Goal: Register for event/course

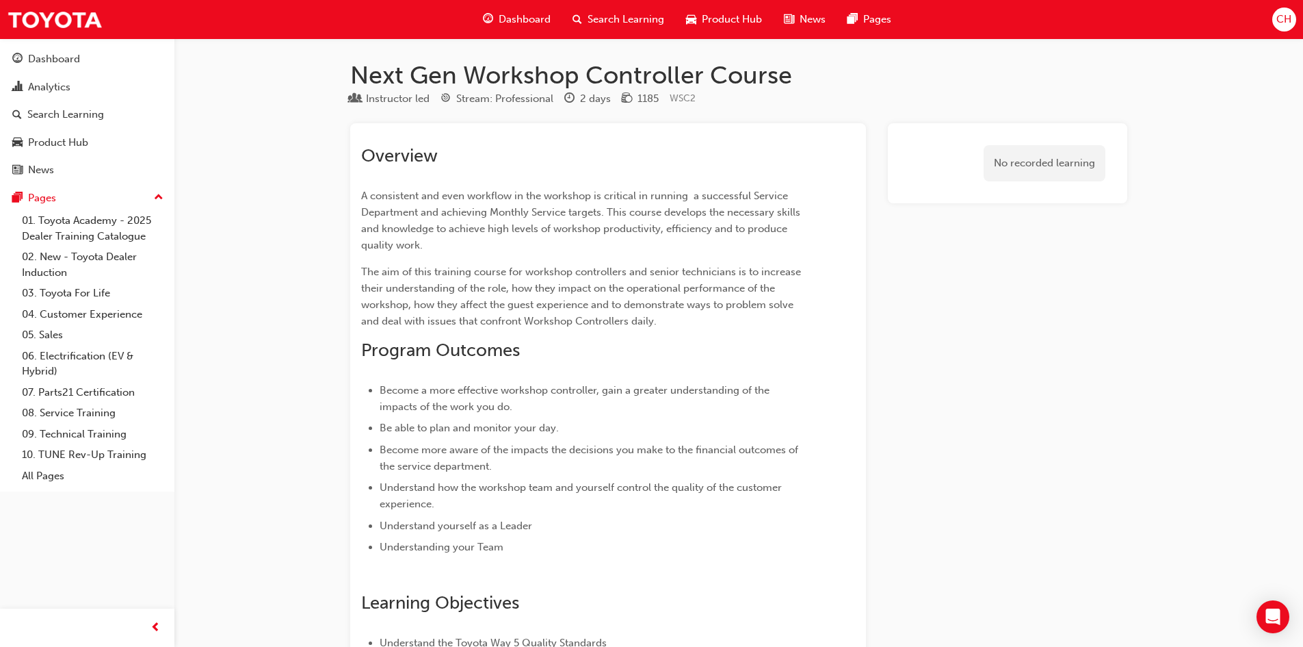
scroll to position [1272, 0]
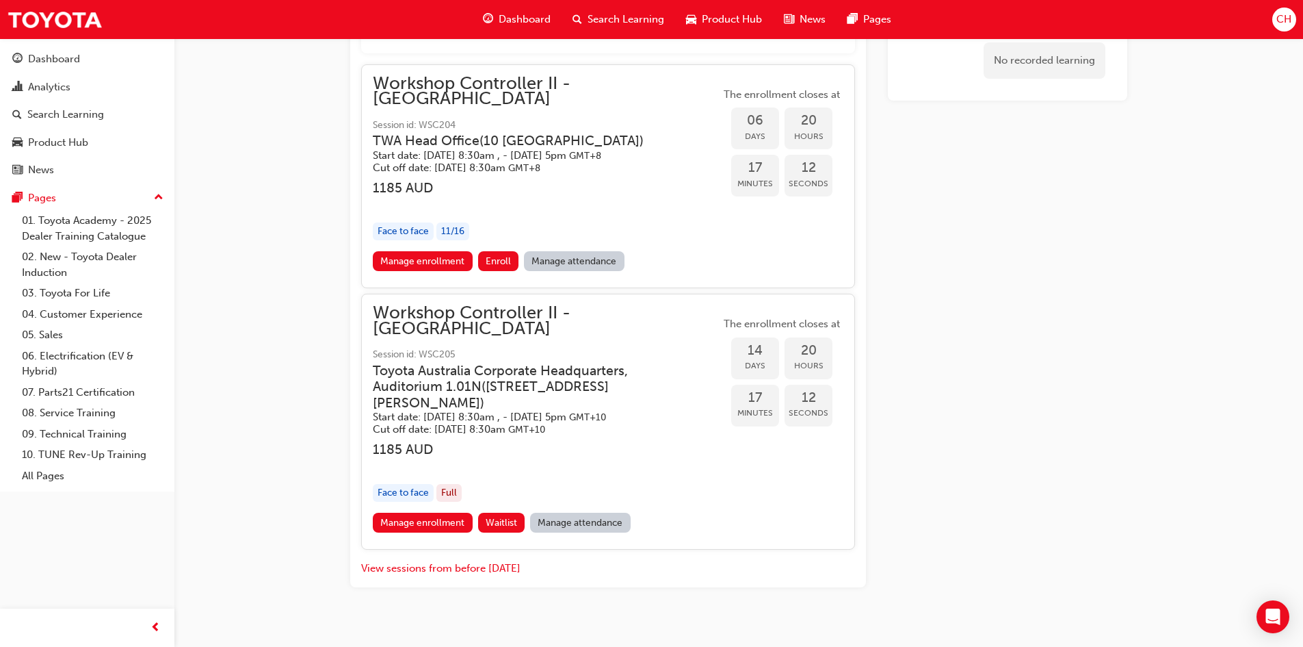
drag, startPoint x: 373, startPoint y: 354, endPoint x: 476, endPoint y: 354, distance: 103.3
click at [476, 363] on h3 "Toyota Australia Corporate Headquarters, Auditorium 1.01N ( [STREET_ADDRESS][PE…" at bounding box center [536, 387] width 326 height 48
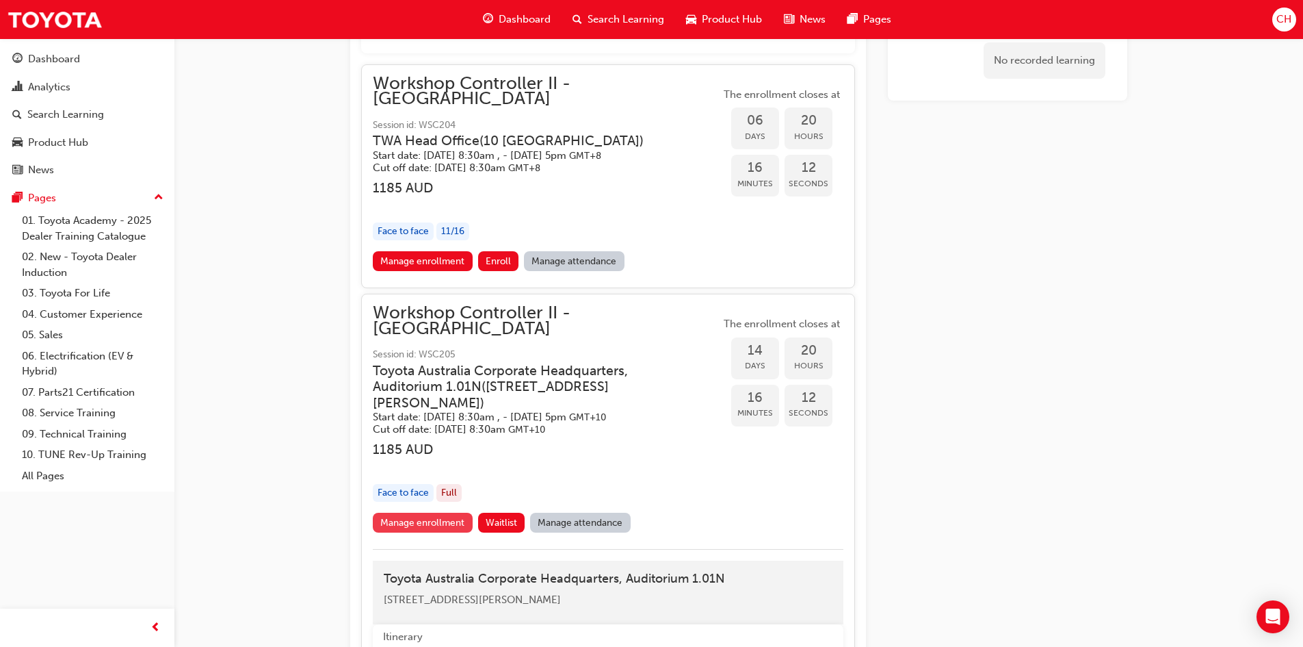
click at [425, 512] on link "Manage enrollment" at bounding box center [423, 522] width 100 height 20
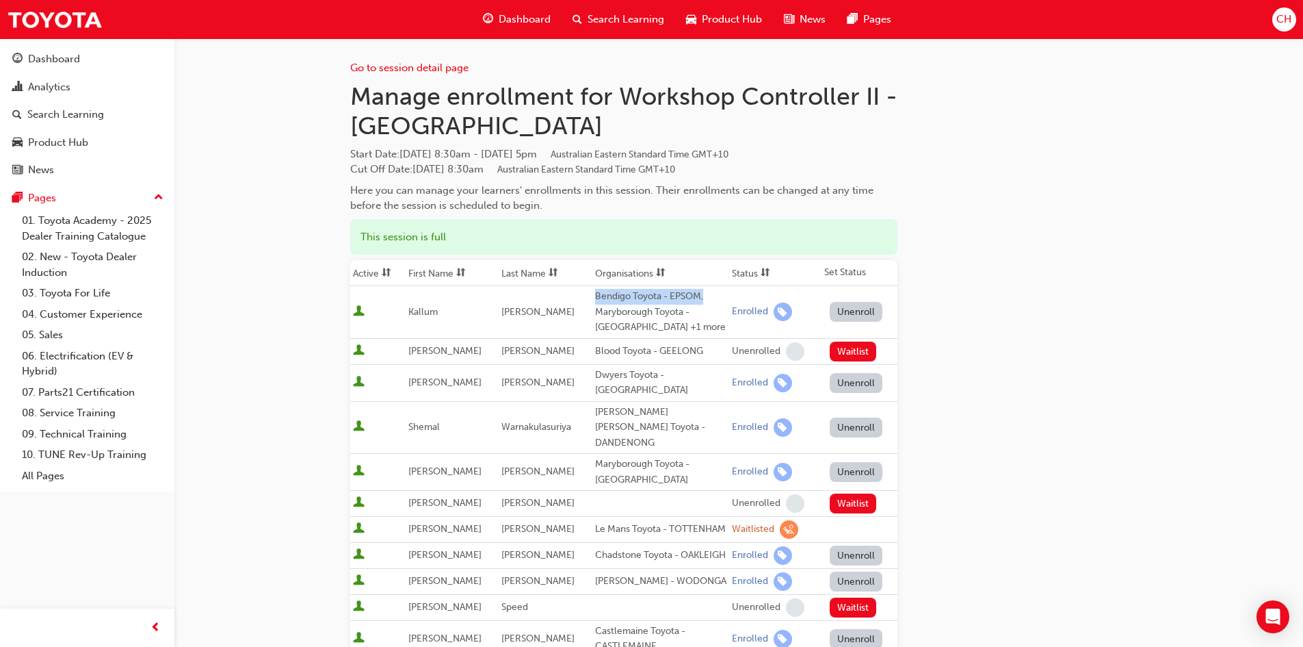
drag, startPoint x: 590, startPoint y: 300, endPoint x: 701, endPoint y: 300, distance: 110.2
click at [701, 300] on div "Bendigo Toyota - EPSOM, Maryborough Toyota - [GEOGRAPHIC_DATA] +1 more" at bounding box center [660, 312] width 131 height 47
copy div "Bendigo Toyota - EPSOM,"
drag, startPoint x: 714, startPoint y: 378, endPoint x: 575, endPoint y: 370, distance: 139.1
click at [575, 370] on tr "[PERSON_NAME] Dwyers Toyota - BAIRNSDALE Enrolled Unenroll" at bounding box center [623, 382] width 547 height 37
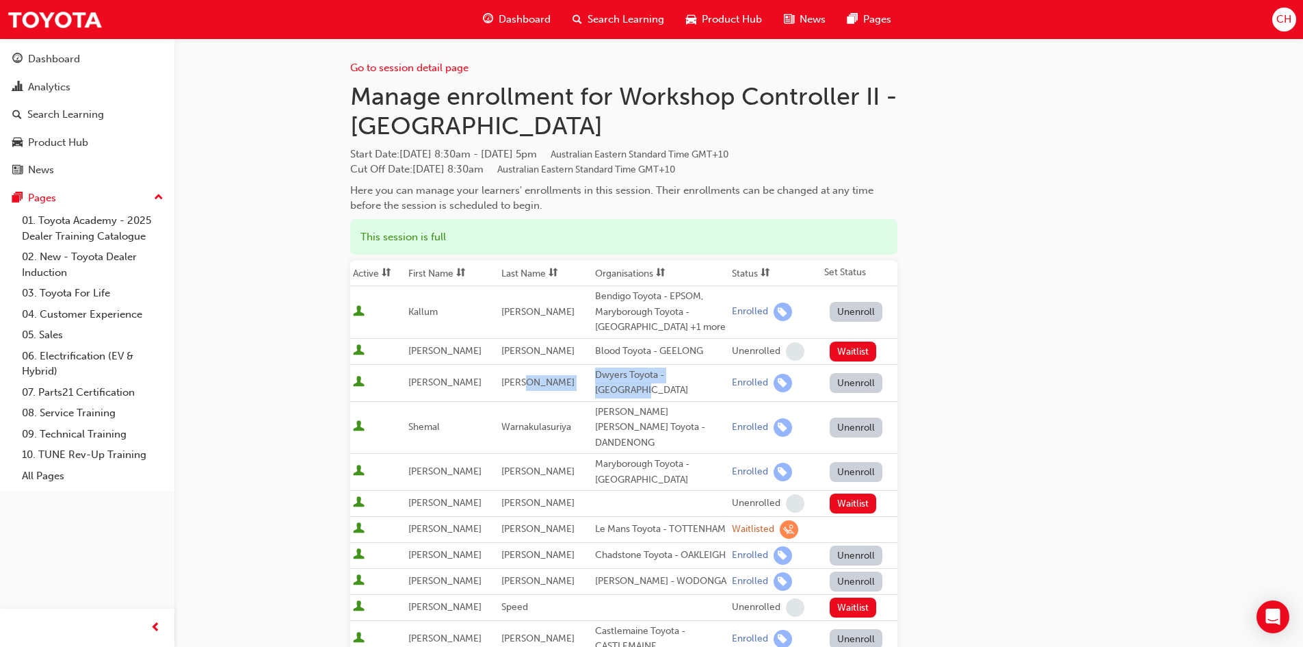
copy tr "Dwyers Toyota - [GEOGRAPHIC_DATA]"
drag, startPoint x: 663, startPoint y: 418, endPoint x: 589, endPoint y: 406, distance: 74.9
click at [595, 406] on div "[PERSON_NAME] [PERSON_NAME] Toyota - DANDENONG" at bounding box center [660, 427] width 131 height 47
copy div "[PERSON_NAME] [PERSON_NAME] Toyota - DANDENONG"
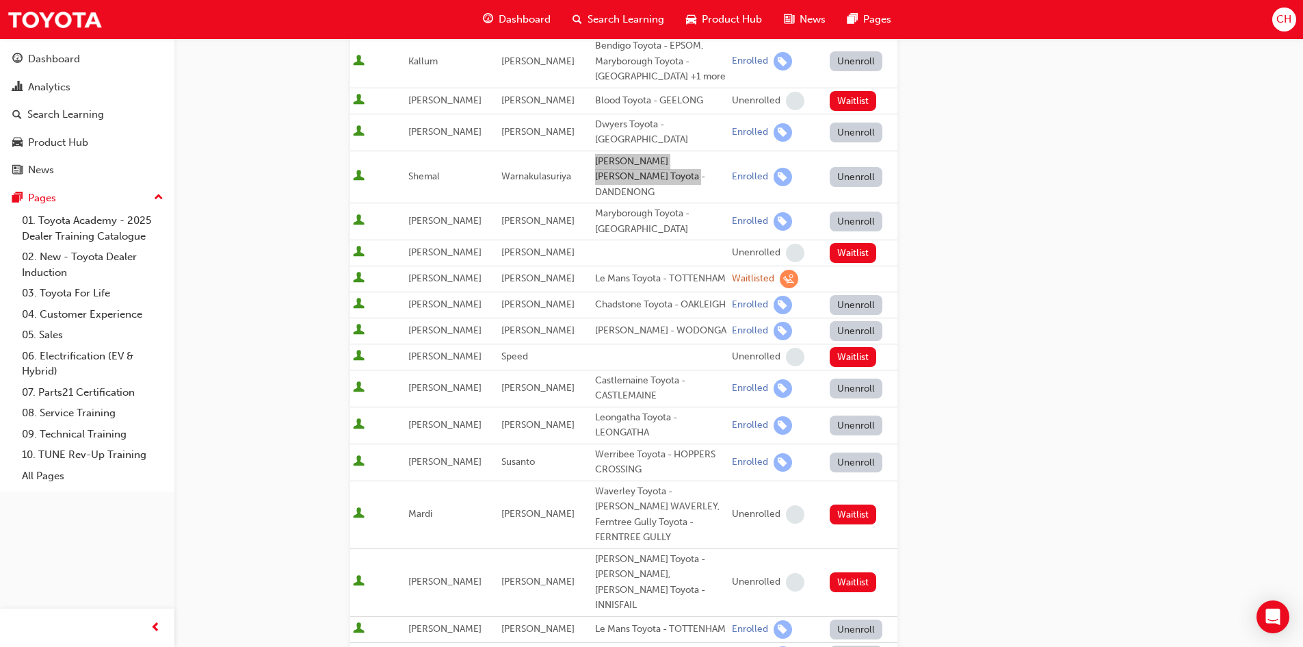
scroll to position [251, 0]
